Goal: Information Seeking & Learning: Learn about a topic

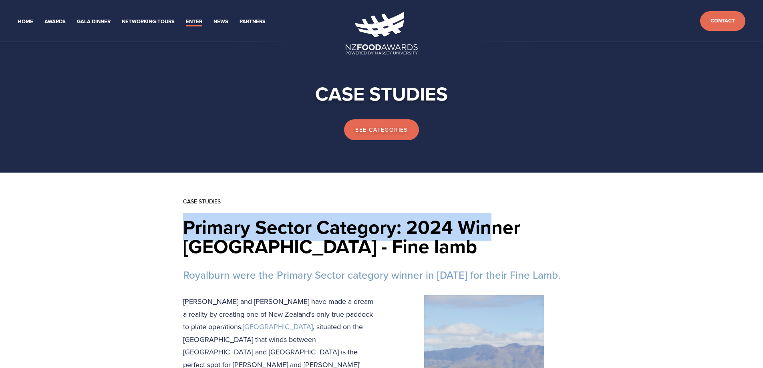
drag, startPoint x: 179, startPoint y: 224, endPoint x: 492, endPoint y: 234, distance: 313.2
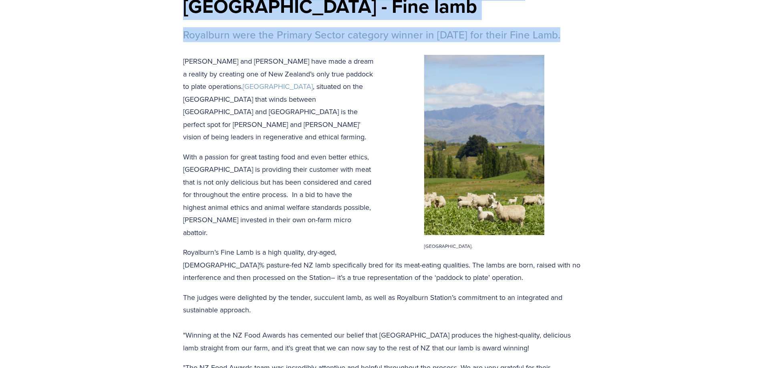
scroll to position [280, 0]
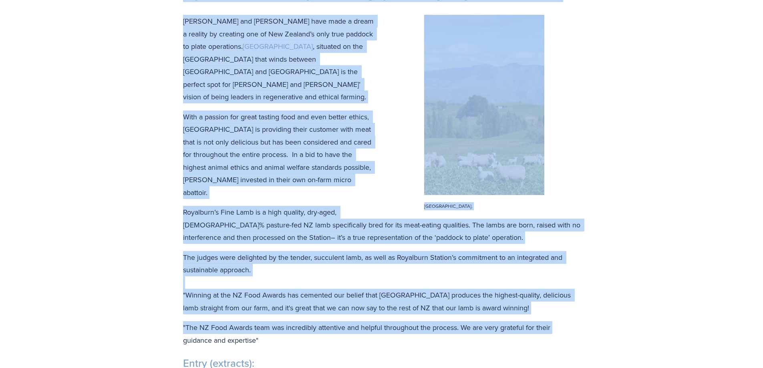
click at [559, 321] on p ""The NZ Food Awards team was incredibly attentive and helpful throughout the pr…" at bounding box center [381, 333] width 397 height 25
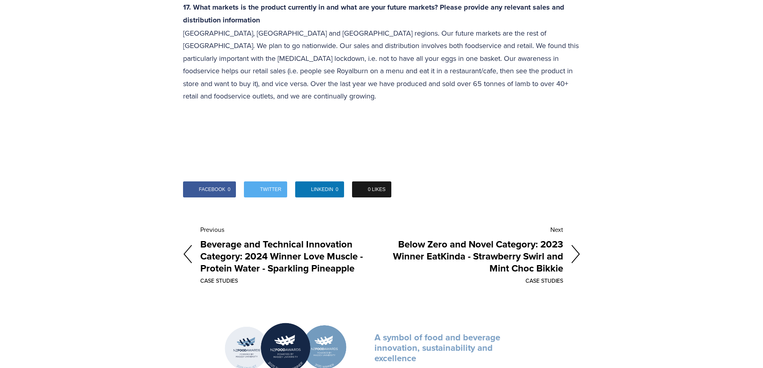
scroll to position [3259, 0]
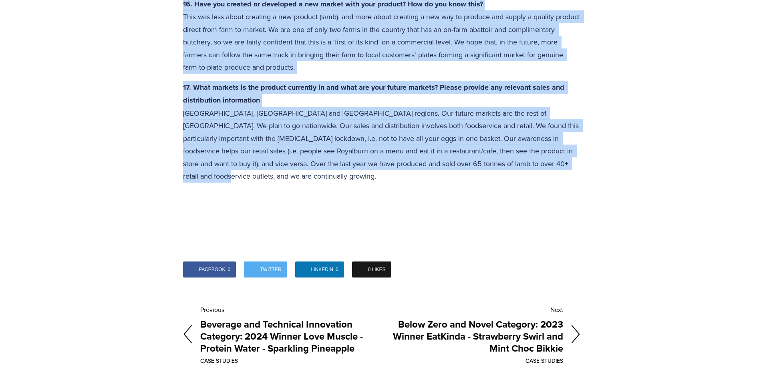
click at [511, 139] on p "17. What markets is the product currently in and what are your future markets? …" at bounding box center [381, 132] width 397 height 102
copy article "Loremip Dolors Ametcons: 7823 Adipis Elitseddo - Eius temp Incididun utla etd M…"
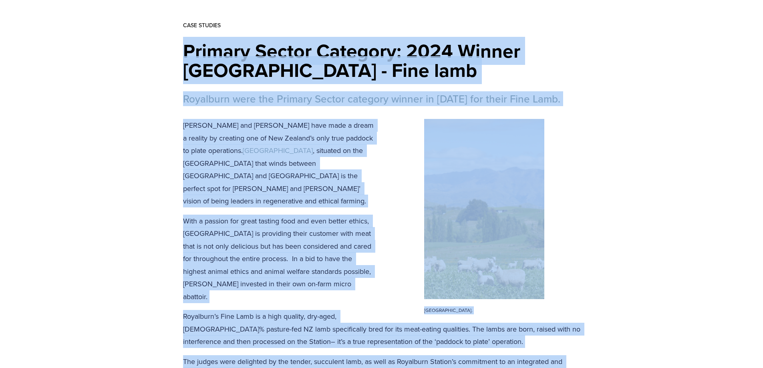
scroll to position [136, 0]
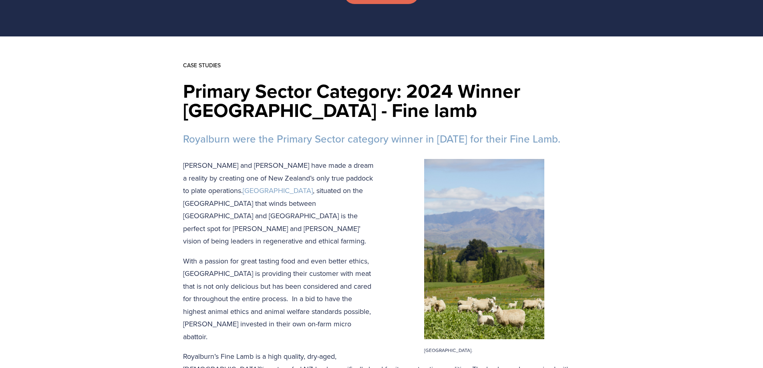
scroll to position [0, 0]
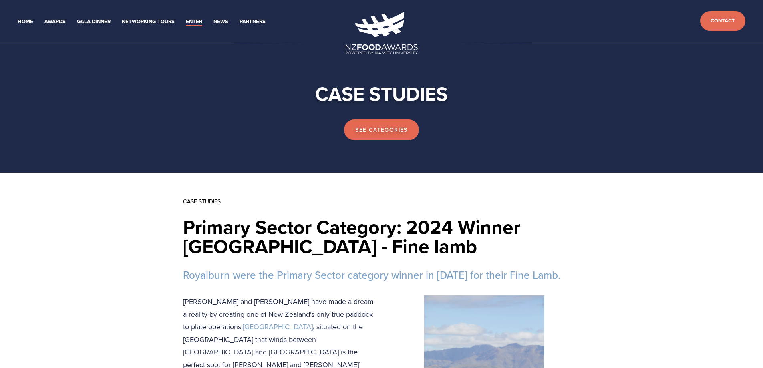
drag, startPoint x: 338, startPoint y: 14, endPoint x: 388, endPoint y: 42, distance: 57.2
click at [388, 42] on header "Home Awards 2025 2024 2023 Enter" at bounding box center [381, 21] width 763 height 42
drag, startPoint x: 382, startPoint y: 30, endPoint x: 246, endPoint y: 112, distance: 158.5
click at [242, 117] on div "See categories" at bounding box center [381, 129] width 500 height 34
drag, startPoint x: 344, startPoint y: 26, endPoint x: 372, endPoint y: 28, distance: 28.2
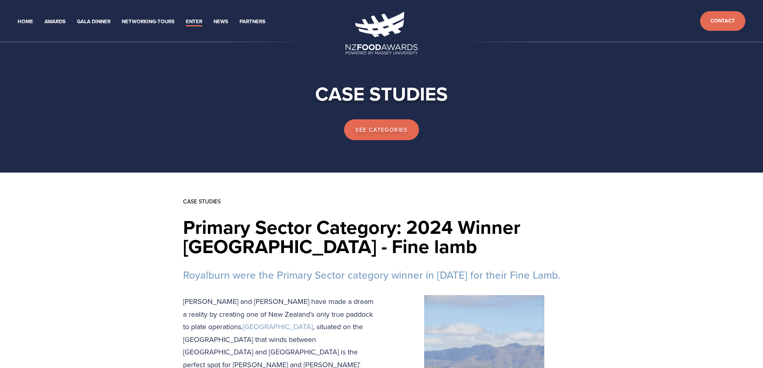
click at [372, 36] on header "Home Awards 2025 2024 2023 Enter" at bounding box center [381, 21] width 763 height 42
click at [623, 116] on div "See categories" at bounding box center [381, 129] width 500 height 34
